Goal: Task Accomplishment & Management: Use online tool/utility

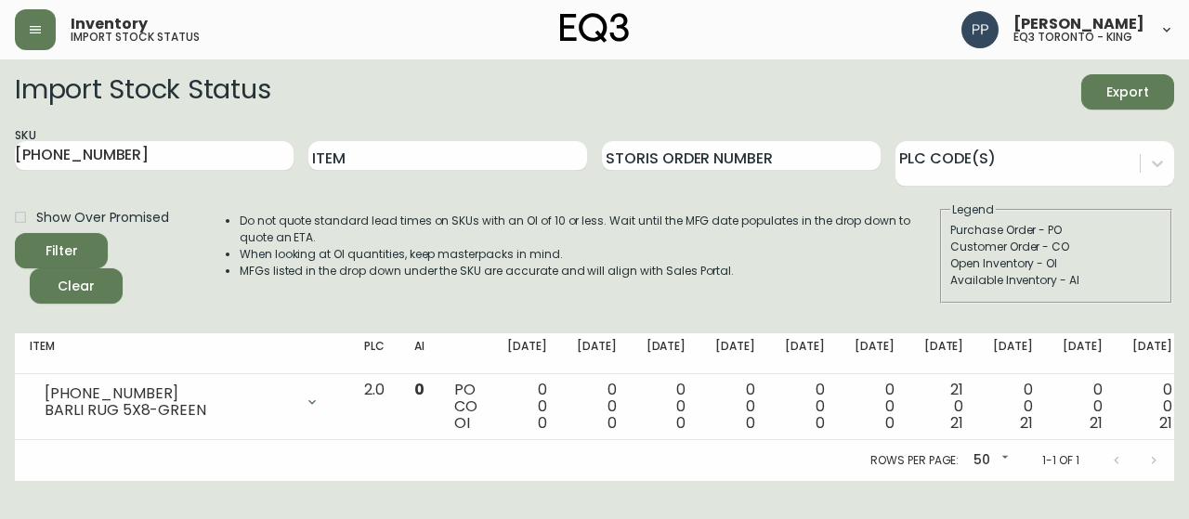
click at [0, 145] on main "Import Stock Status Export SKU [PHONE_NUMBER] Item Storis Order Number PLC Code…" at bounding box center [594, 270] width 1189 height 422
click at [399, 155] on input "Item" at bounding box center [447, 156] width 279 height 30
type input "verve"
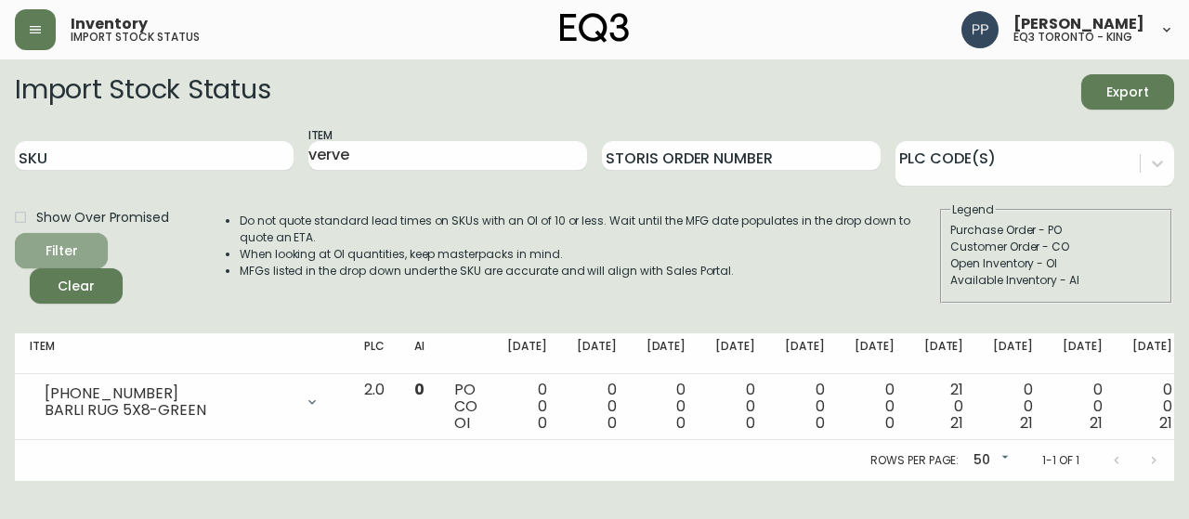
click at [81, 242] on span "Filter" at bounding box center [61, 251] width 63 height 23
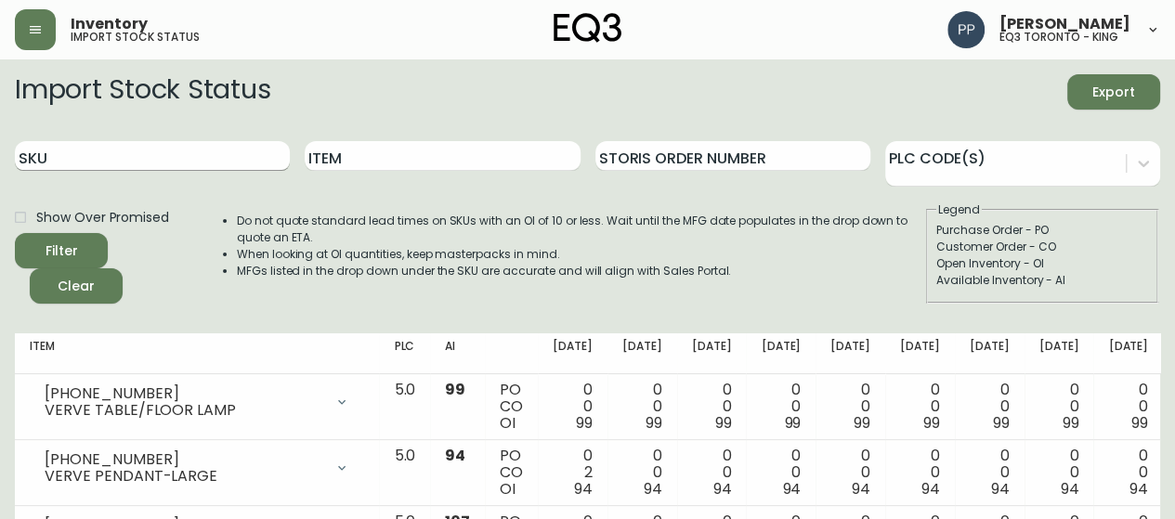
click at [185, 153] on div "SKU Item Storis Order Number PLC Code(s)" at bounding box center [587, 156] width 1145 height 60
type input "[PERSON_NAME]"
click at [15, 233] on button "Filter" at bounding box center [61, 250] width 93 height 35
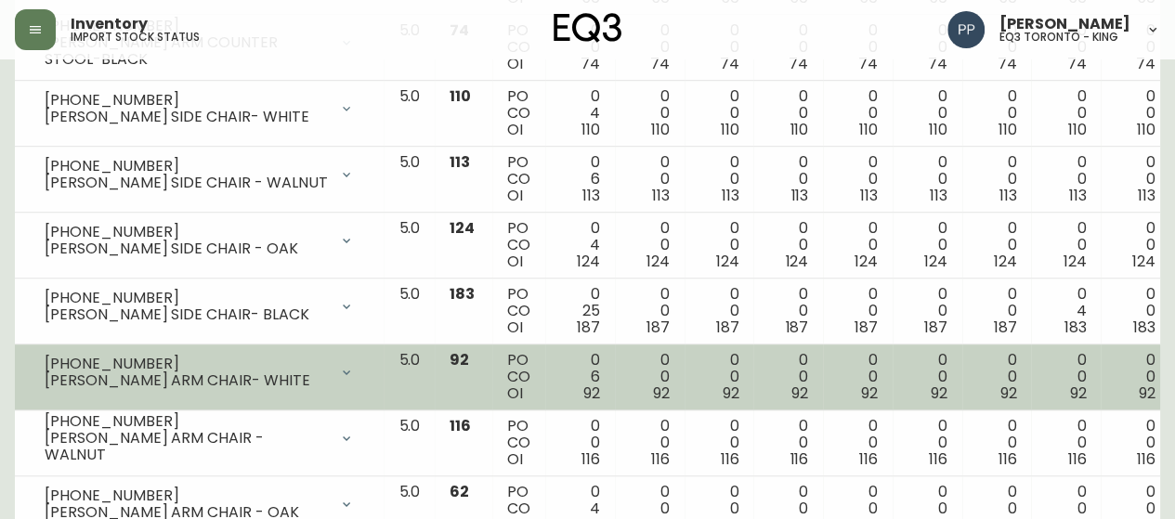
scroll to position [650, 0]
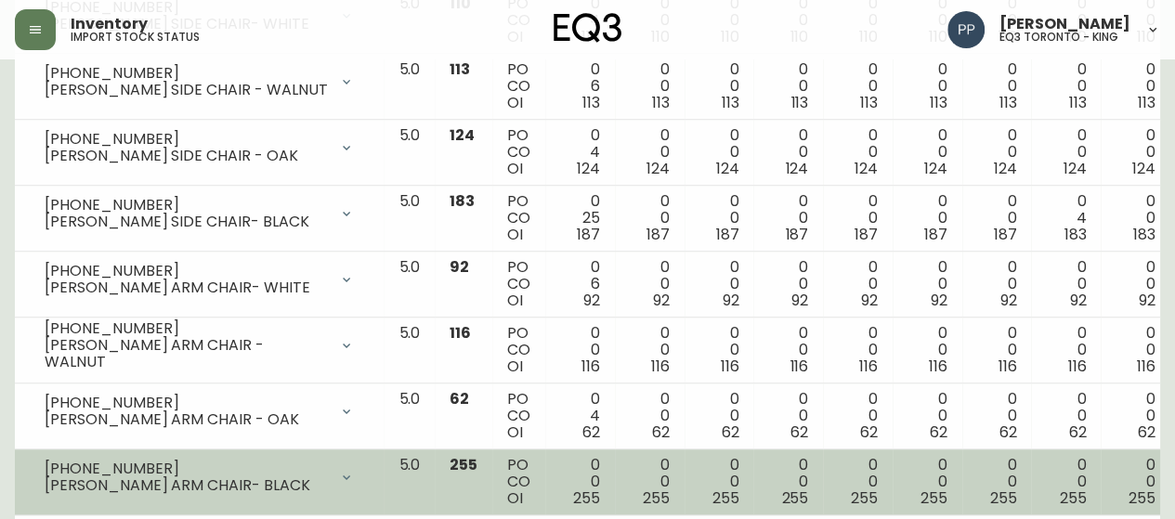
click at [254, 495] on td "[PHONE_NUMBER] [PERSON_NAME] ARM CHAIR- BLACK Opening Balance 255 ( [DATE] ) Av…" at bounding box center [199, 483] width 369 height 66
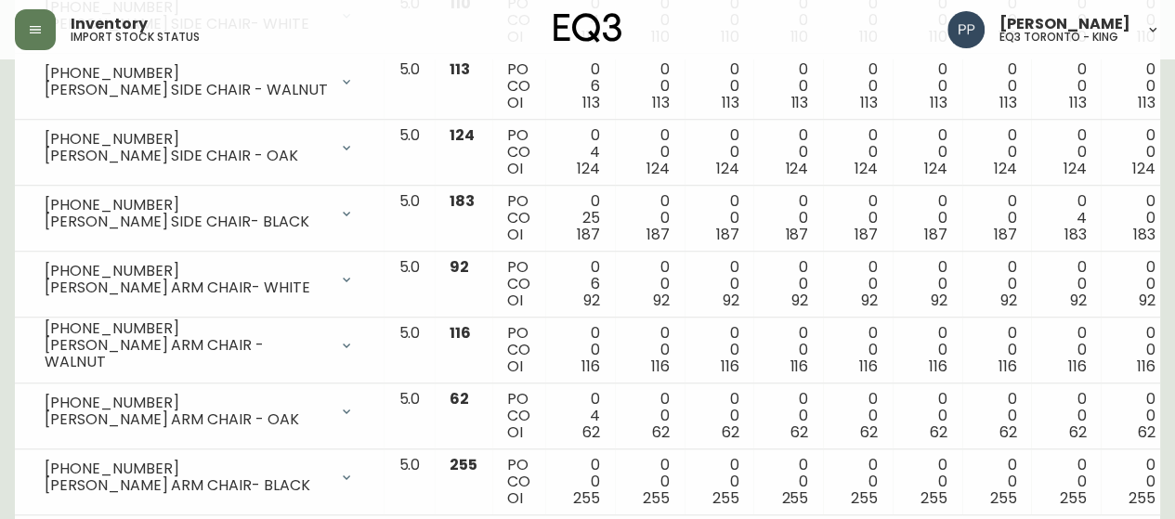
click at [817, 32] on div "Inventory import stock status [PERSON_NAME] eq3 [GEOGRAPHIC_DATA] - king" at bounding box center [587, 29] width 1145 height 59
